Goal: Task Accomplishment & Management: Manage account settings

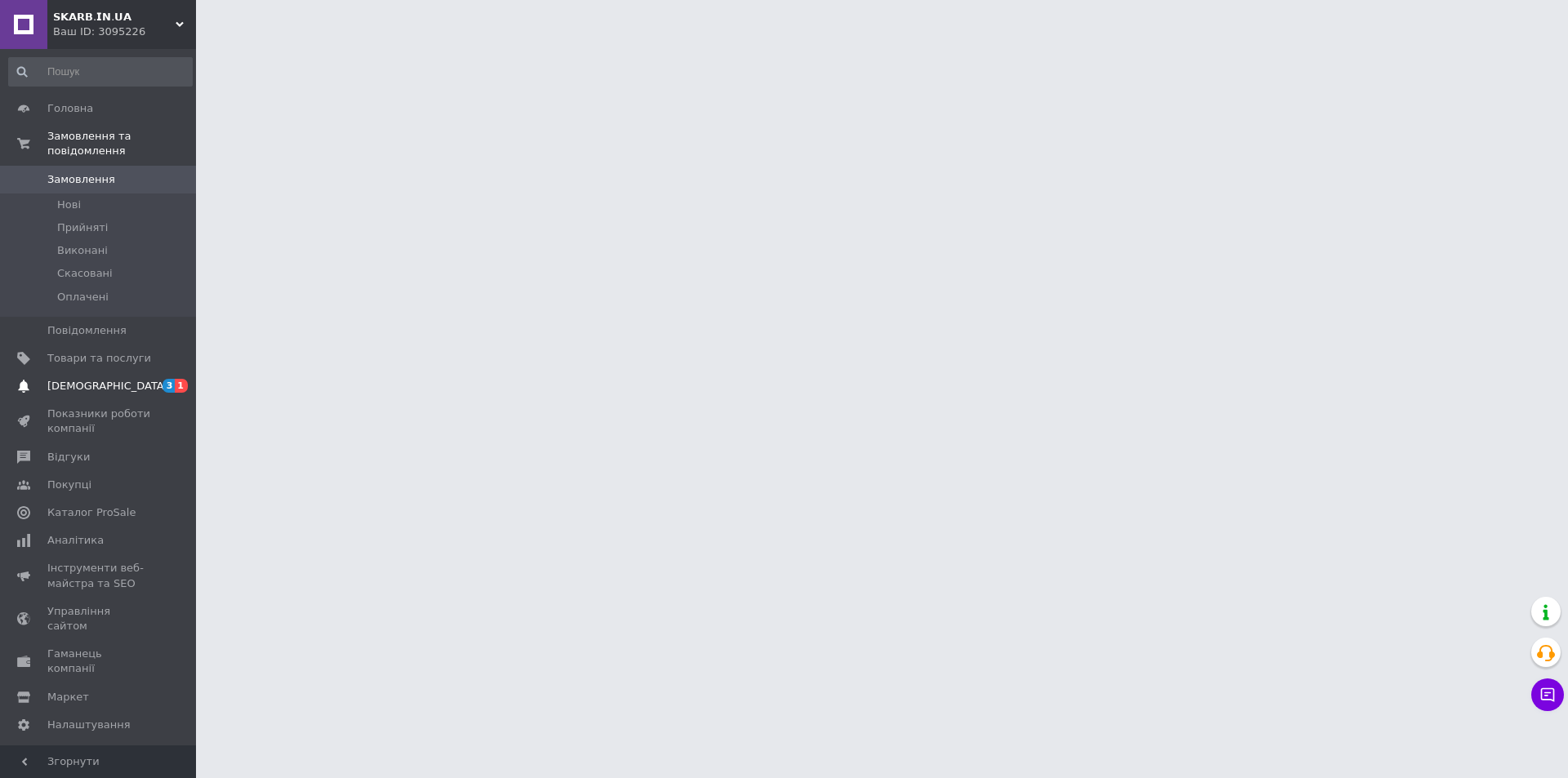
click at [108, 379] on span "[DEMOGRAPHIC_DATA]" at bounding box center [99, 386] width 104 height 15
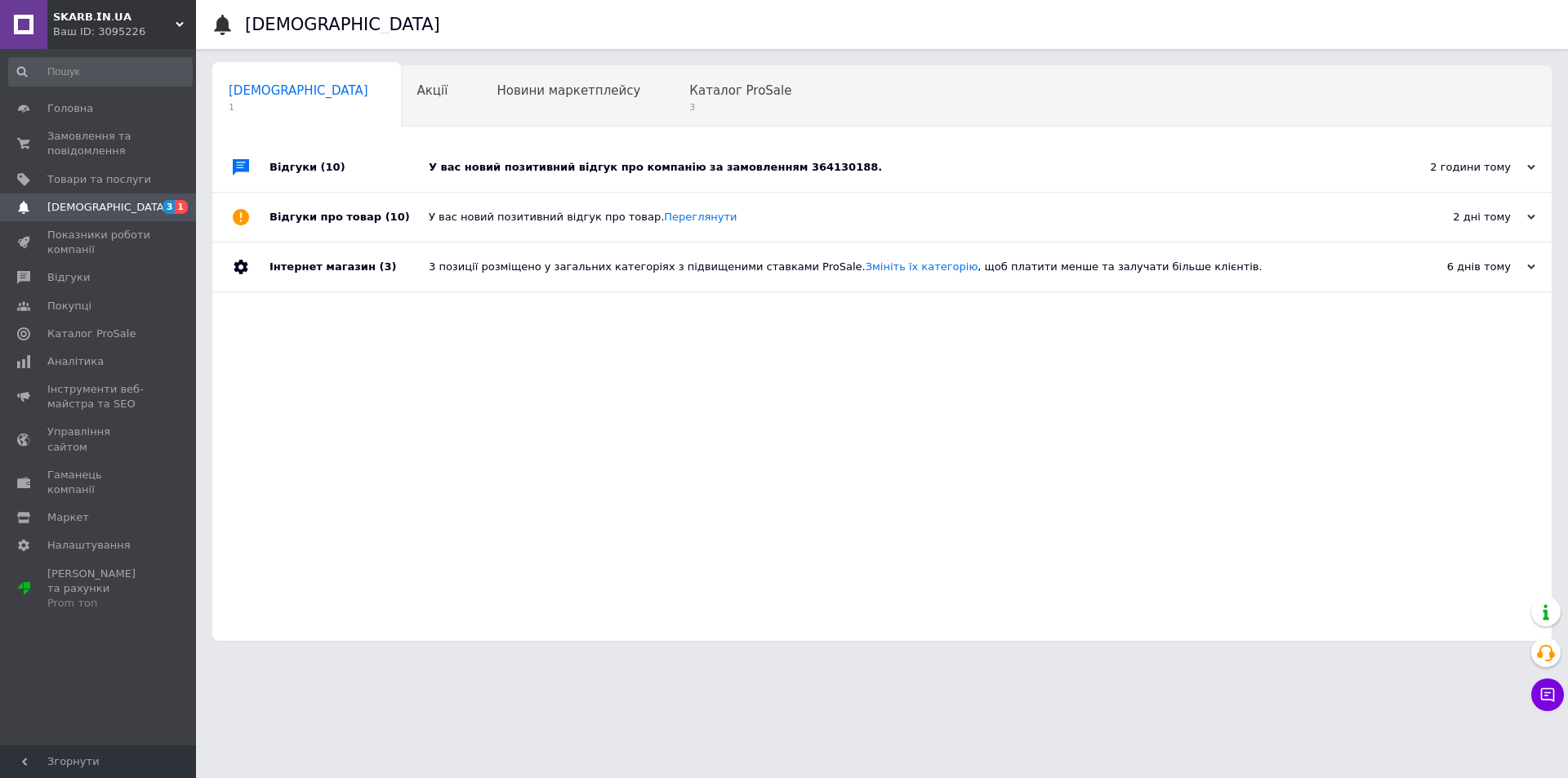
click at [613, 175] on div "У вас новий позитивний відгук про компанію за замовленням 364130188." at bounding box center [900, 167] width 943 height 49
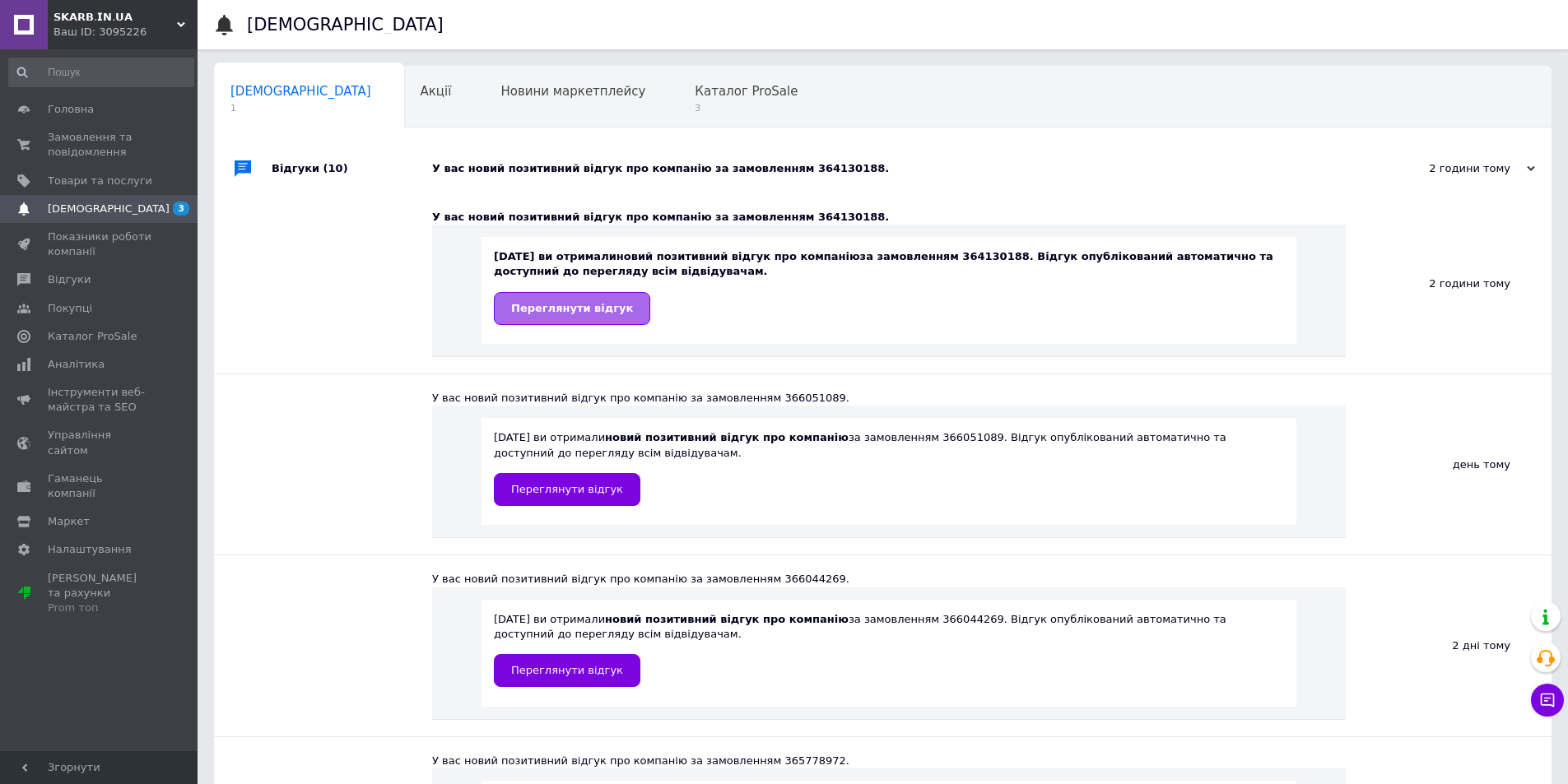
click at [587, 319] on link "Переглянути відгук" at bounding box center [571, 308] width 156 height 33
click at [57, 40] on div "Ваш ID: 3095226" at bounding box center [125, 32] width 144 height 15
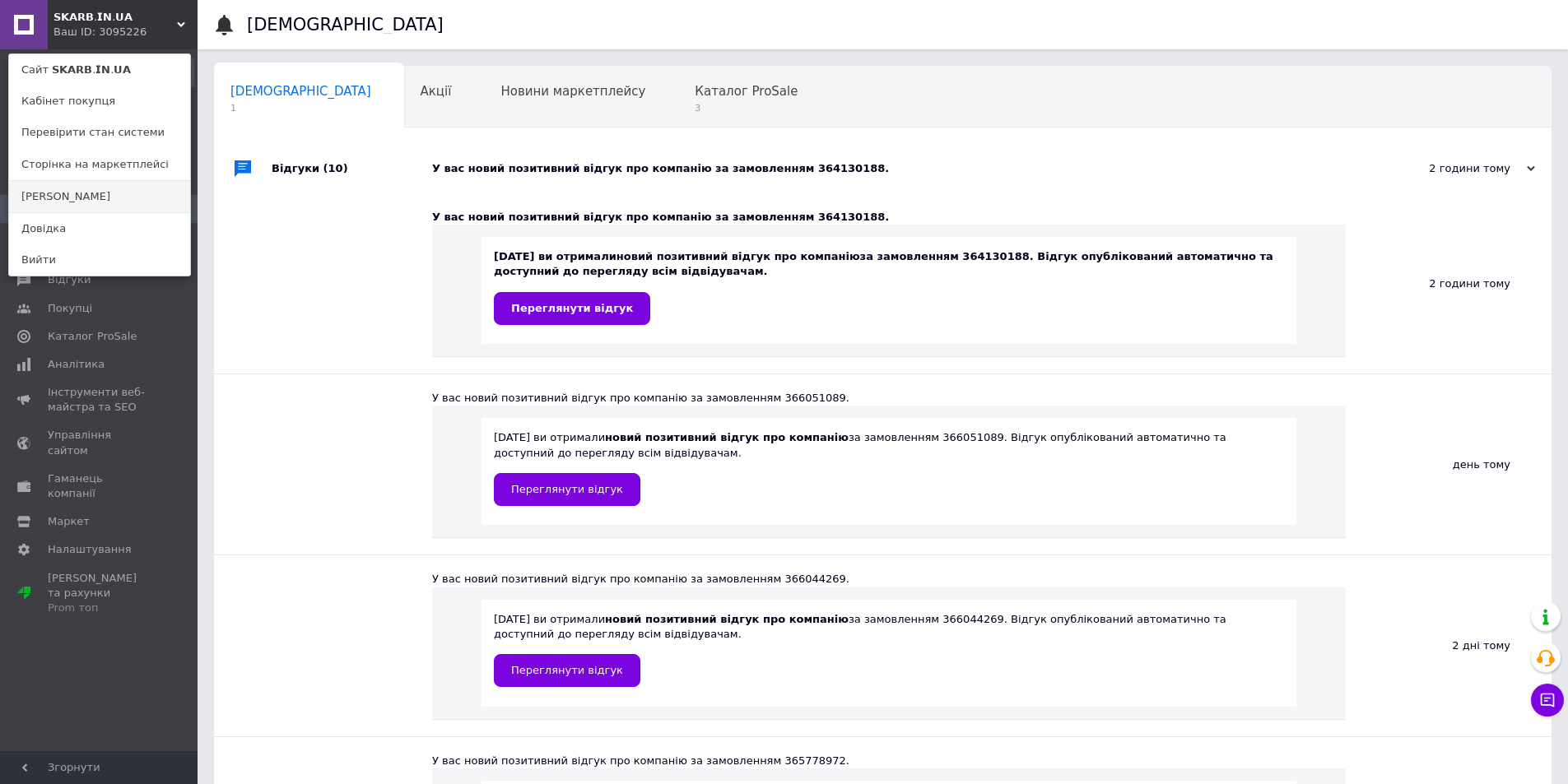
click at [96, 207] on link "[PERSON_NAME]" at bounding box center [100, 196] width 181 height 31
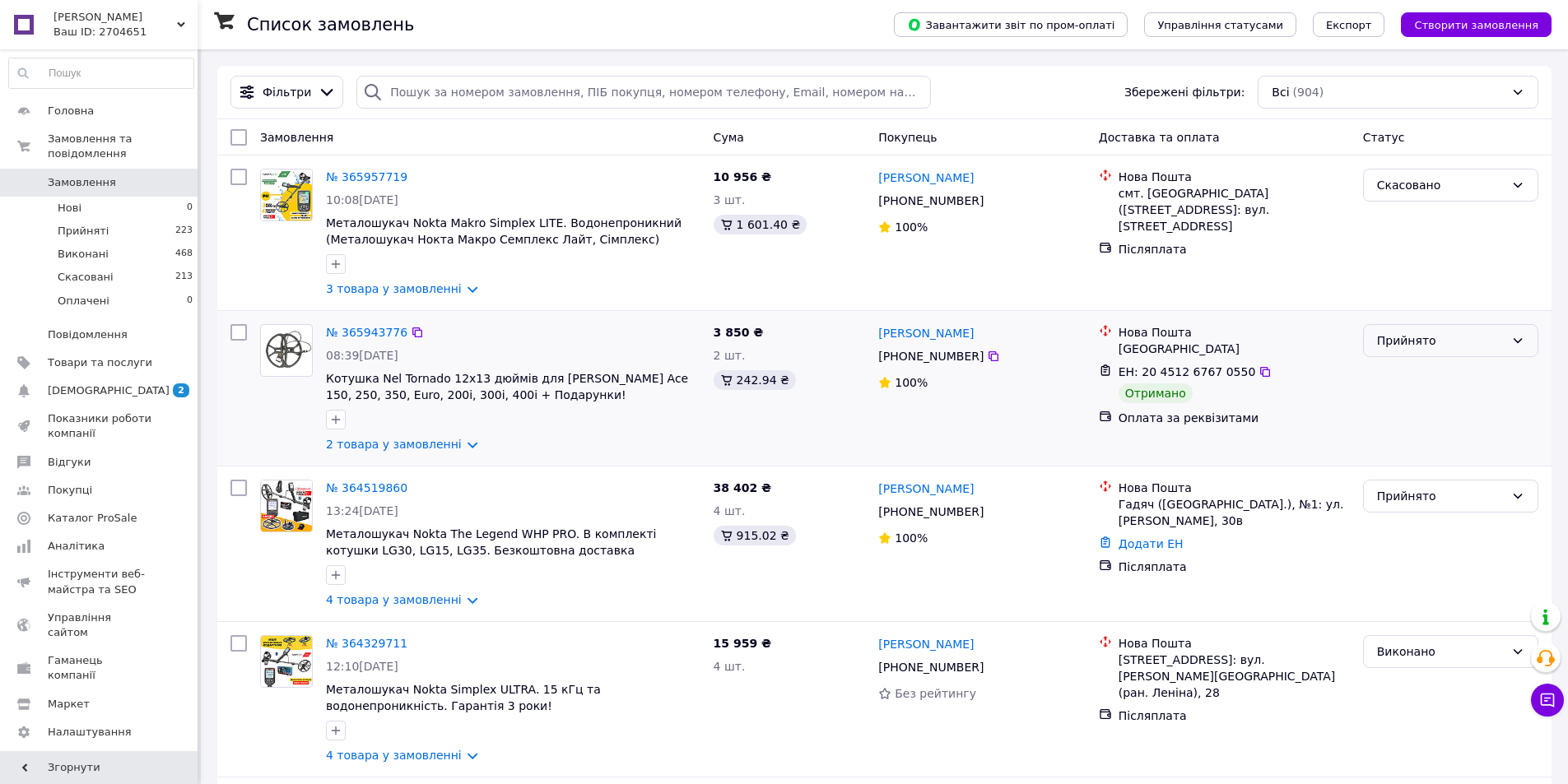
click at [1451, 341] on div "Прийнято" at bounding box center [1440, 340] width 128 height 18
click at [1424, 367] on li "Виконано" at bounding box center [1450, 376] width 173 height 30
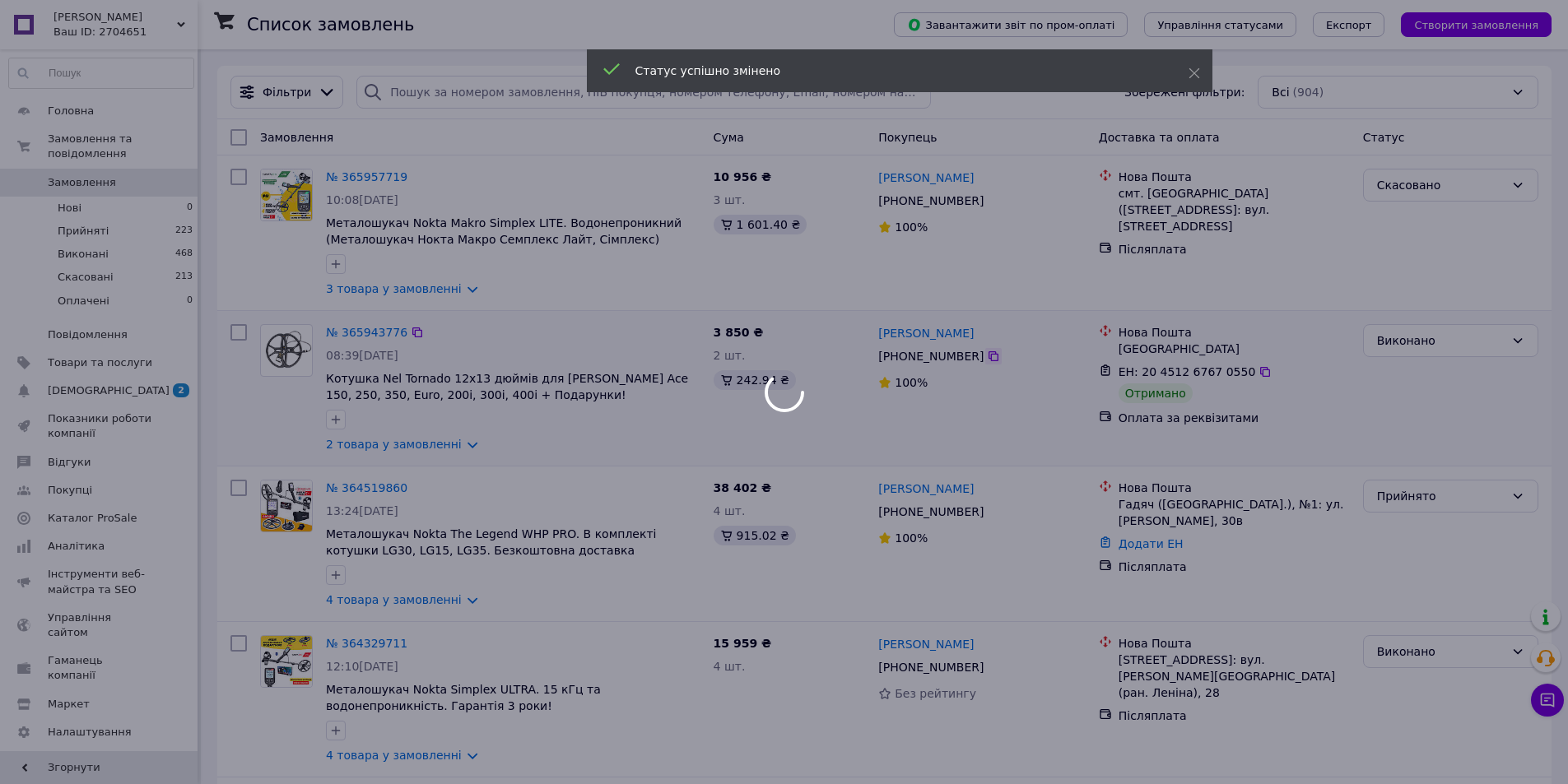
click at [988, 361] on icon at bounding box center [993, 357] width 10 height 10
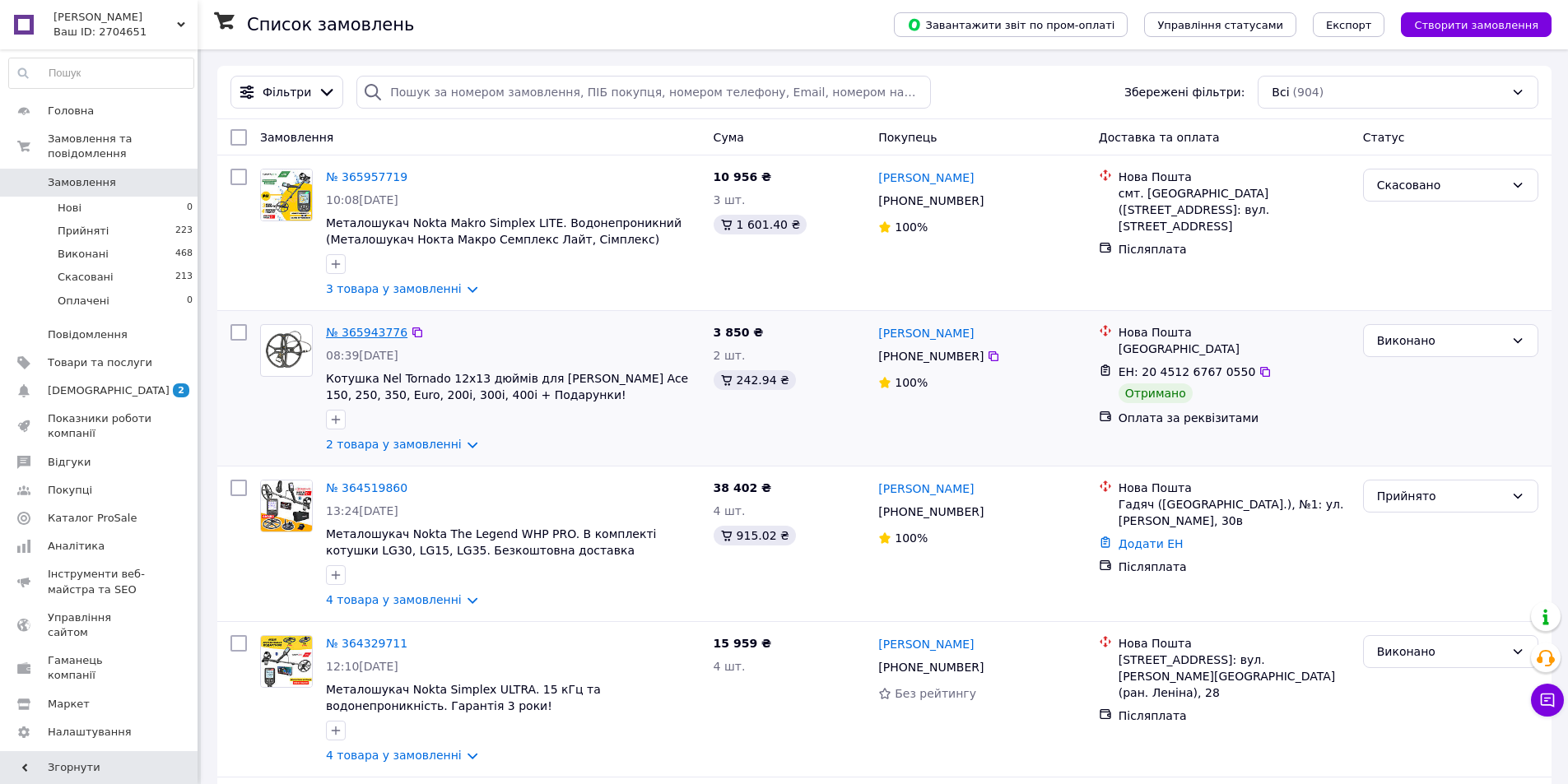
click at [372, 337] on link "№ 365943776" at bounding box center [367, 333] width 81 height 14
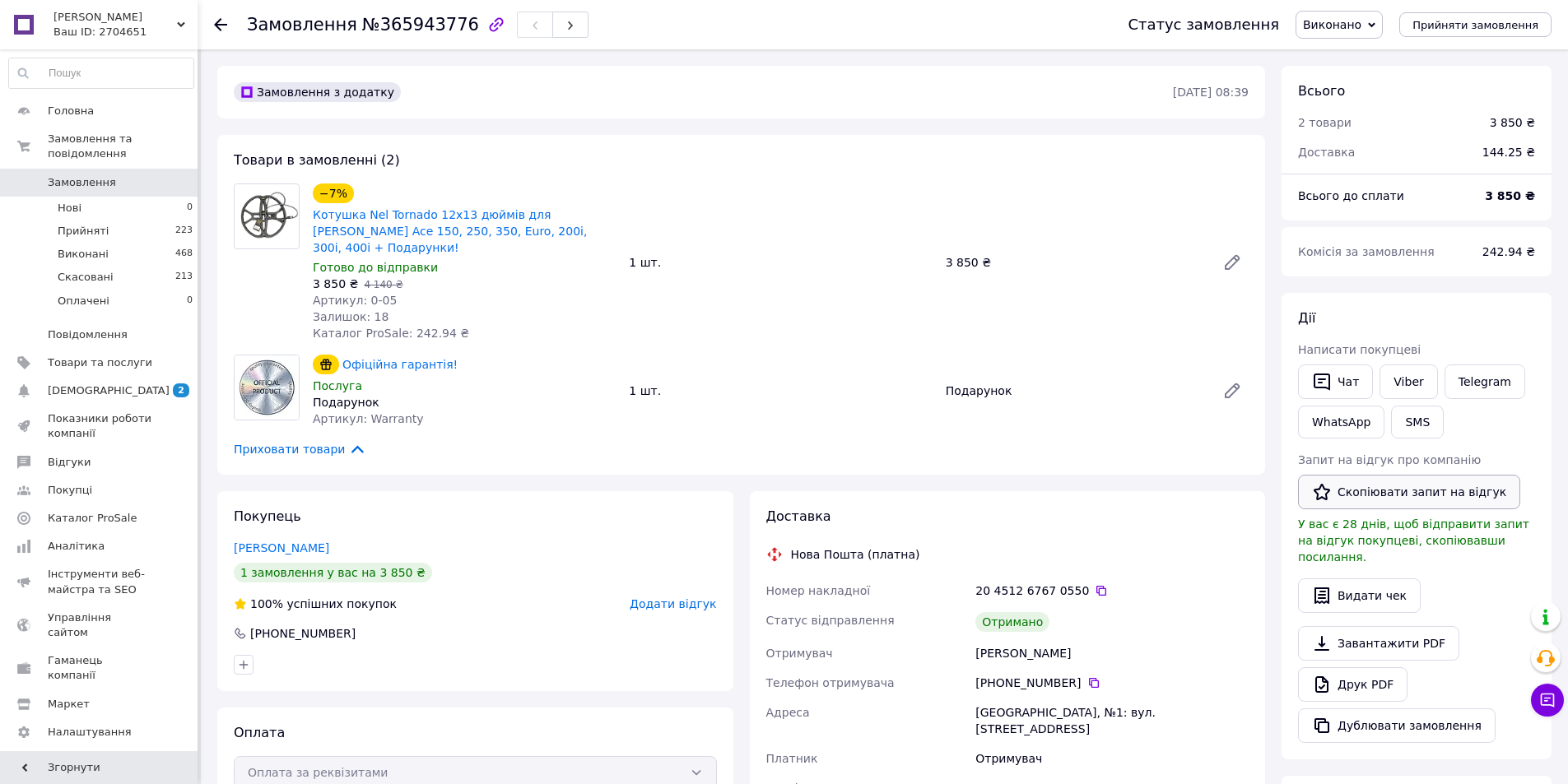
click at [1355, 493] on button "Скопіювати запит на відгук" at bounding box center [1409, 492] width 222 height 35
click at [111, 20] on span "[PERSON_NAME]" at bounding box center [115, 18] width 123 height 15
click at [113, 183] on link "𝗦𝗞𝗔𝗥𝗕.𝗜𝗡.𝗨𝗔" at bounding box center [100, 196] width 181 height 31
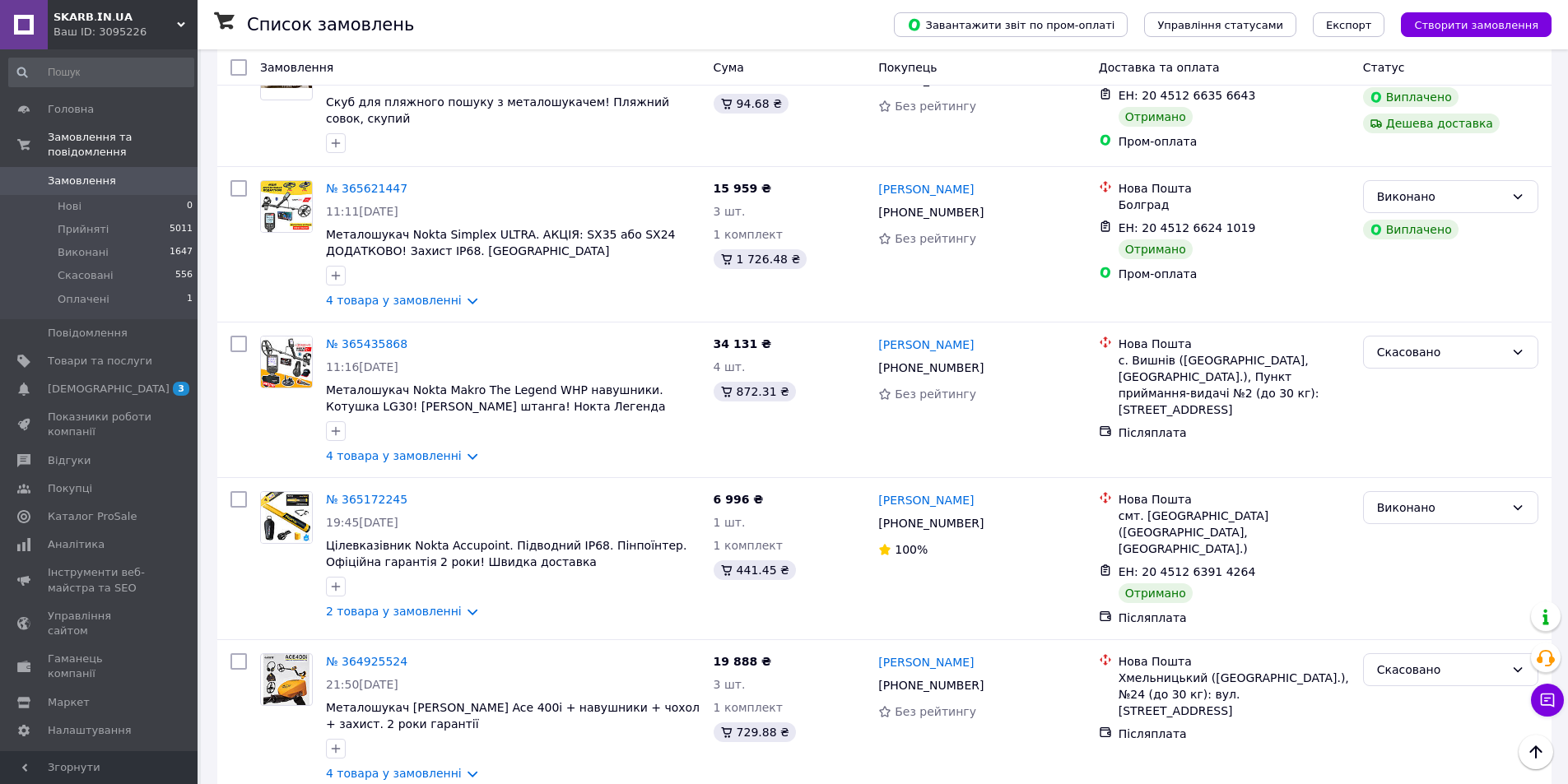
scroll to position [799, 0]
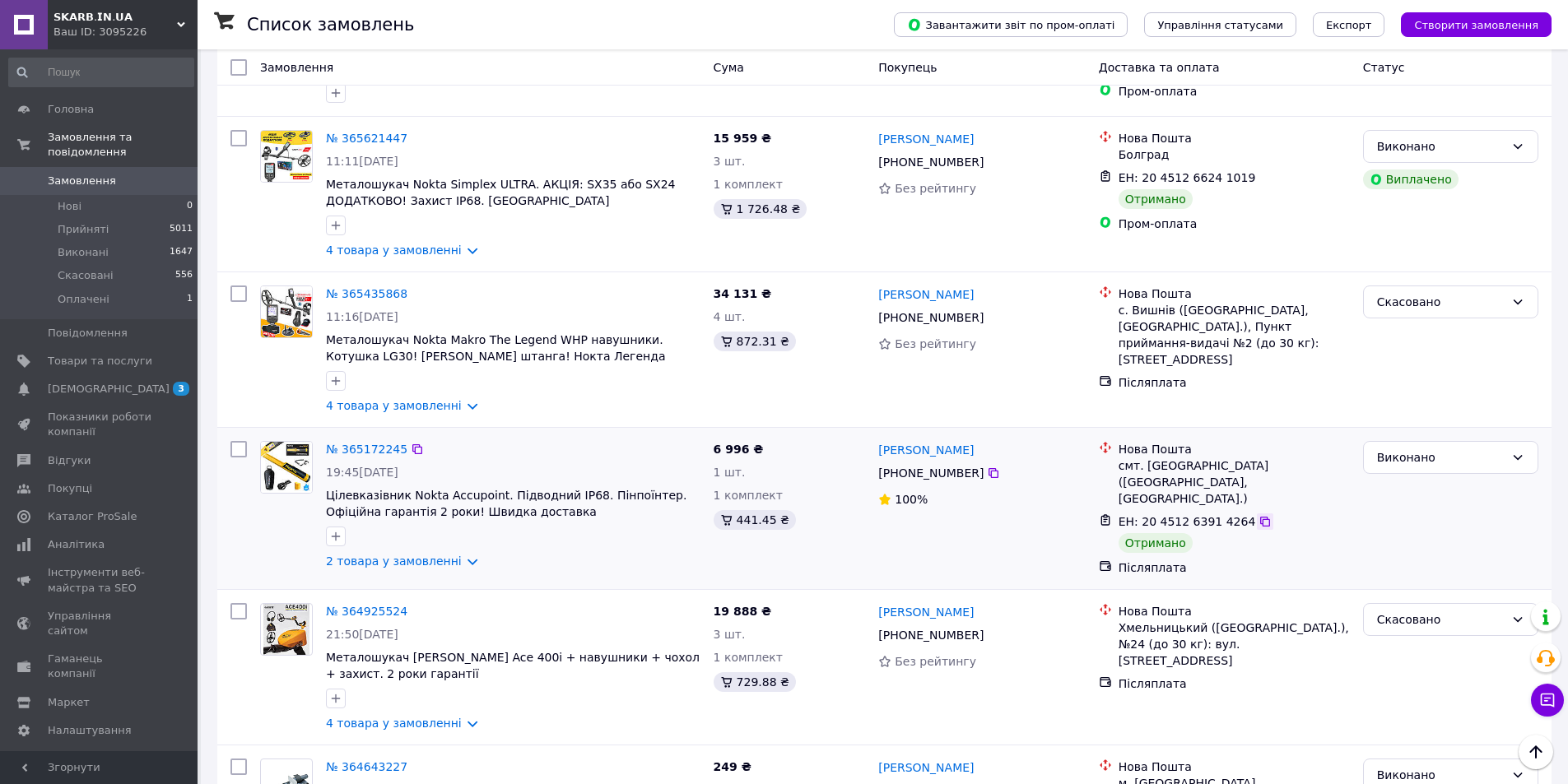
click at [1259, 515] on icon at bounding box center [1265, 522] width 14 height 14
click at [369, 443] on link "№ 365172245" at bounding box center [367, 449] width 81 height 14
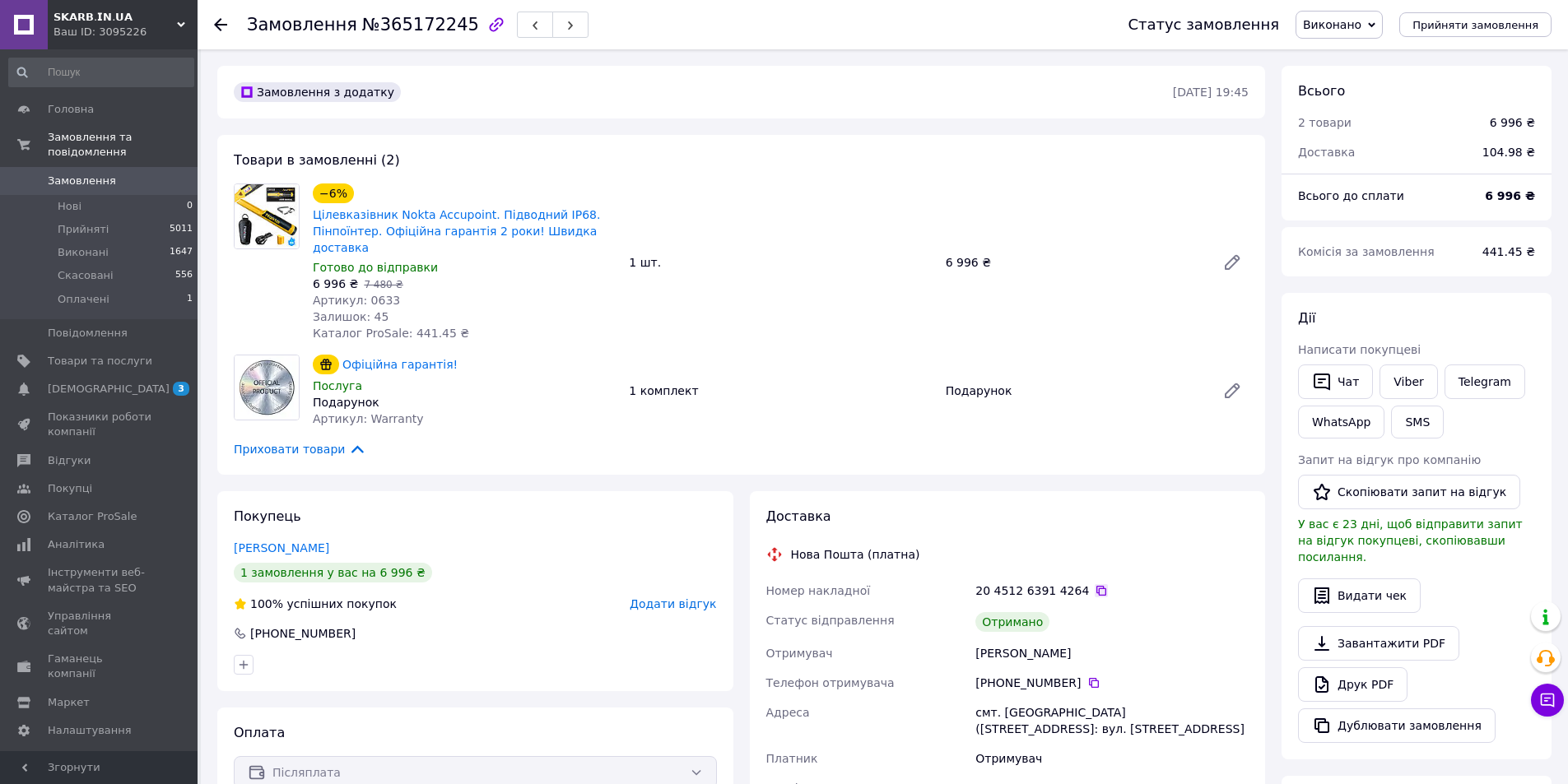
click at [1095, 584] on icon at bounding box center [1101, 591] width 14 height 14
click at [1087, 676] on icon at bounding box center [1094, 683] width 14 height 14
click at [1372, 419] on link "WhatsApp" at bounding box center [1341, 422] width 86 height 33
